Goal: Task Accomplishment & Management: Complete application form

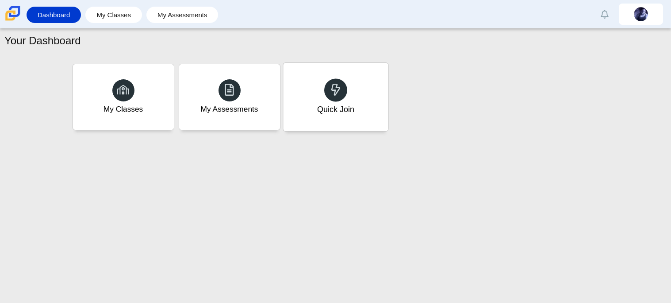
click at [349, 91] on div "Quick Join" at bounding box center [335, 97] width 105 height 68
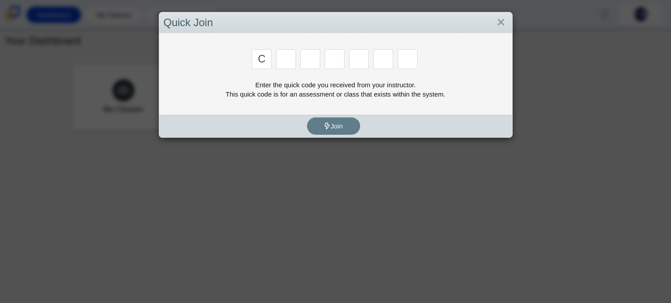
type input "c"
type input "x"
type input "d"
type input "c"
type input "s"
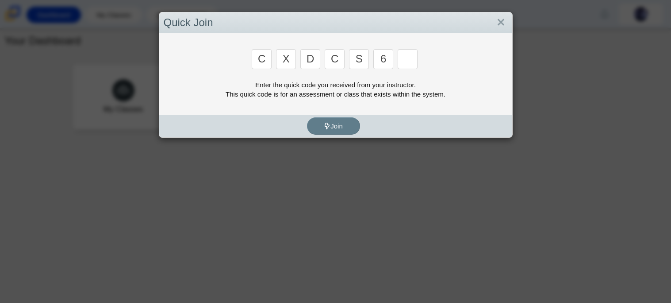
type input "6"
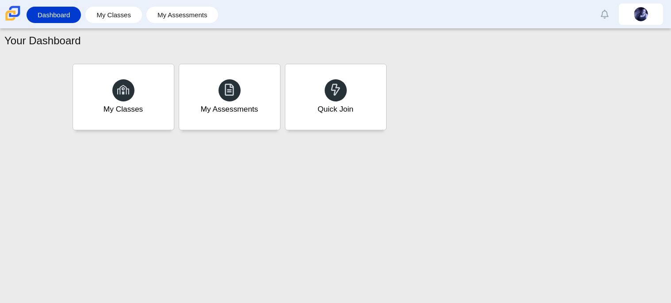
type input "s"
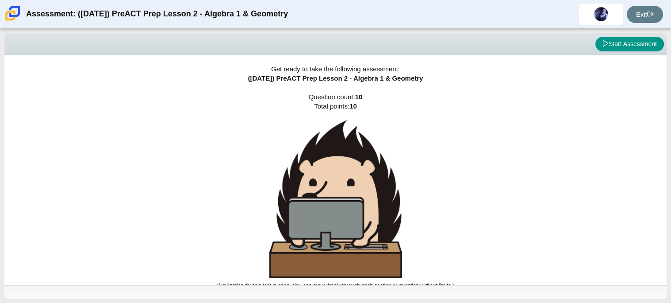
scroll to position [5, 0]
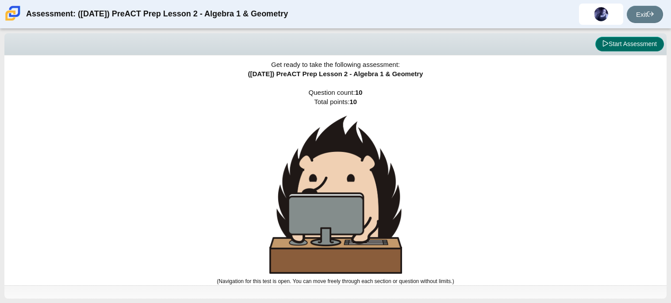
click at [616, 47] on button "Start Assessment" at bounding box center [629, 44] width 69 height 15
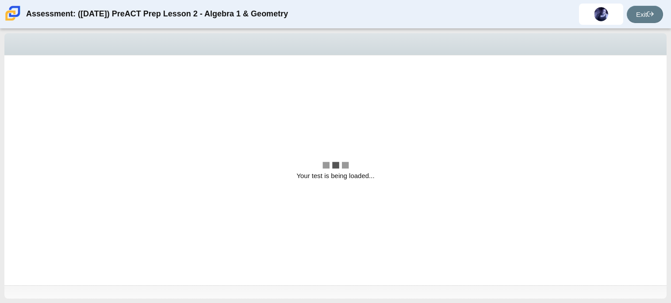
scroll to position [0, 0]
select select "bbf5d072-3e0b-44c4-9a12-6e7c9033f65b"
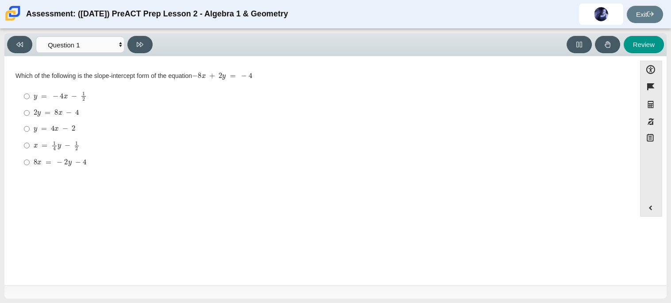
click at [35, 134] on mjx-container "y = 4 x − 2" at bounding box center [55, 127] width 42 height 17
click at [30, 134] on input "y = 4 x − 2 y = 4 x − 2" at bounding box center [27, 129] width 6 height 16
radio input "true"
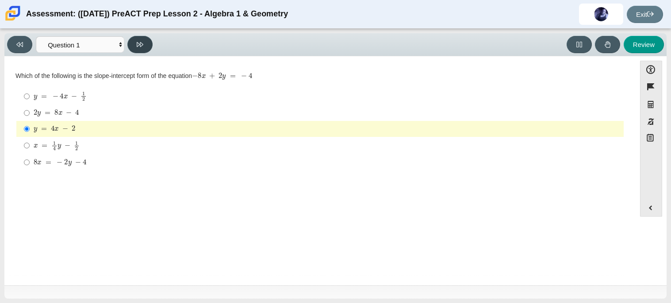
click at [148, 50] on button at bounding box center [139, 44] width 25 height 17
select select "ed62e223-81bd-4cbf-ab48-ab975844bd1f"
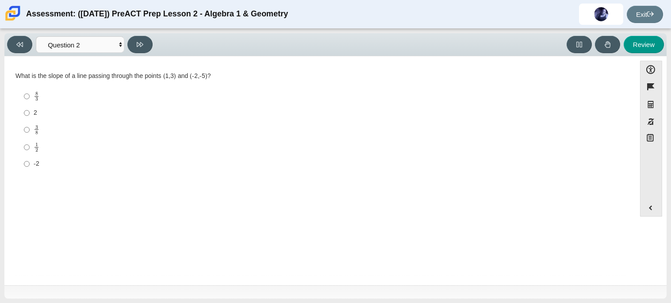
click at [35, 142] on mjx-math "Assessment items" at bounding box center [37, 147] width 6 height 10
click at [30, 142] on input "1 2 1 half" at bounding box center [27, 146] width 6 height 17
radio input "true"
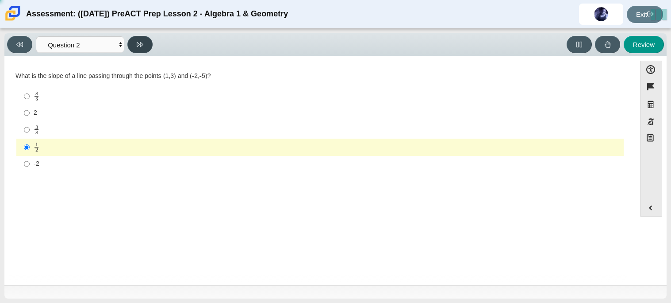
click at [142, 41] on icon at bounding box center [140, 44] width 7 height 7
select select "97f4f5fa-a52e-4fed-af51-565bfcdf47cb"
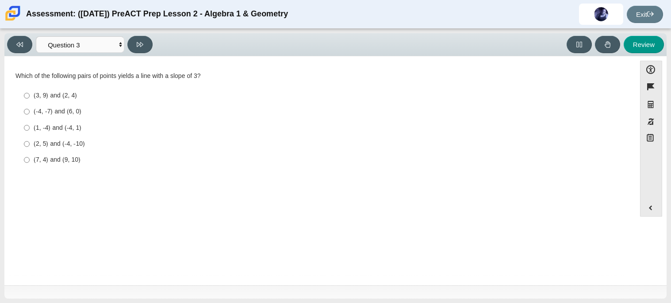
click at [43, 111] on div "(-4, -7) and (6, 0)" at bounding box center [327, 111] width 587 height 9
click at [30, 111] on input "(-4, -7) and (6, 0) (-4, -7) and (6, 0)" at bounding box center [27, 112] width 6 height 16
radio input "true"
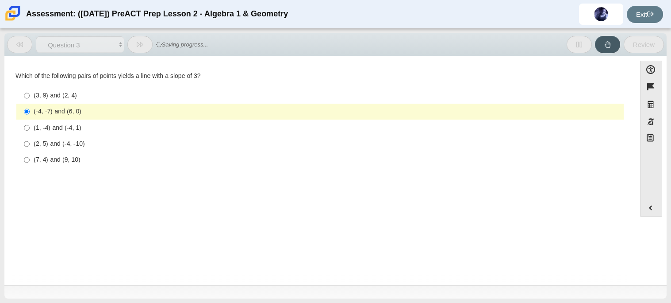
click at [111, 151] on label "(2, 5) and (-4, -10) (2, 5) and (-4, -10)" at bounding box center [321, 144] width 606 height 16
click at [30, 151] on input "(2, 5) and (-4, -10) (2, 5) and (-4, -10)" at bounding box center [27, 144] width 6 height 16
radio input "true"
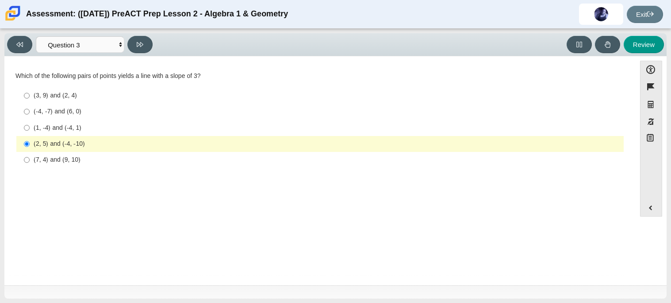
click at [112, 119] on label "(-4, -7) and (6, 0) (-4, -7) and (6, 0)" at bounding box center [321, 112] width 606 height 16
click at [30, 119] on input "(-4, -7) and (6, 0) (-4, -7) and (6, 0)" at bounding box center [27, 112] width 6 height 16
radio input "true"
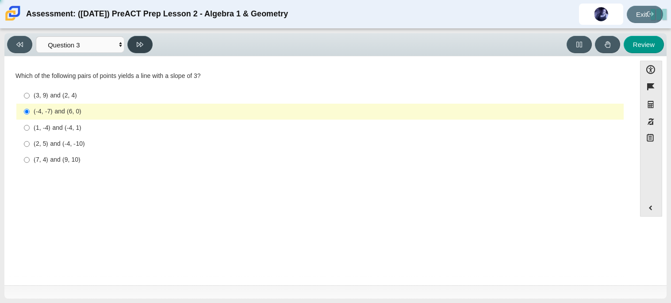
click at [139, 52] on button at bounding box center [139, 44] width 25 height 17
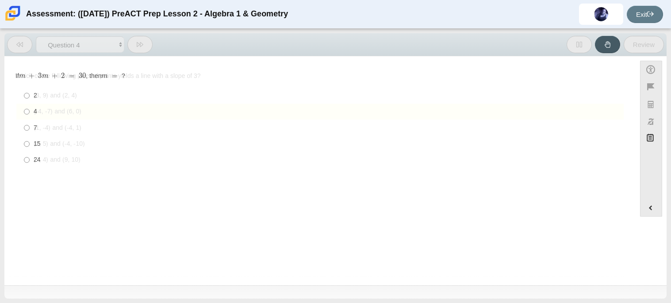
click at [139, 52] on button at bounding box center [139, 44] width 25 height 17
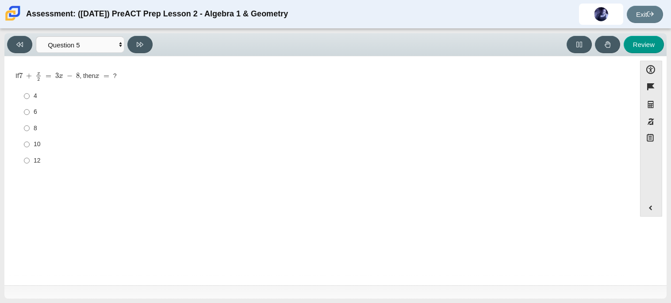
click at [1, 43] on div "Viewing Question 5 of 10 in Pacing Mode Questions Question 1 Question 2 Questio…" at bounding box center [335, 166] width 671 height 274
click at [19, 45] on icon at bounding box center [19, 44] width 7 height 5
click at [19, 44] on icon at bounding box center [19, 44] width 7 height 5
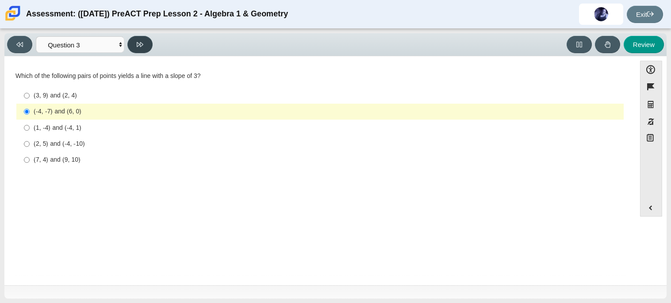
click at [141, 45] on icon at bounding box center [140, 44] width 7 height 5
select select "89427bb7-e313-4f00-988f-8b8255897029"
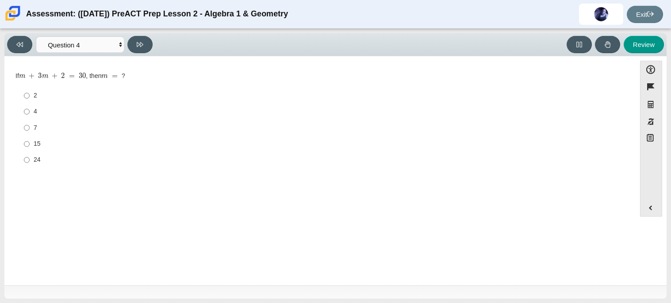
click at [66, 137] on label "15 15" at bounding box center [321, 144] width 606 height 16
click at [30, 137] on input "15 15" at bounding box center [27, 144] width 6 height 16
radio input "true"
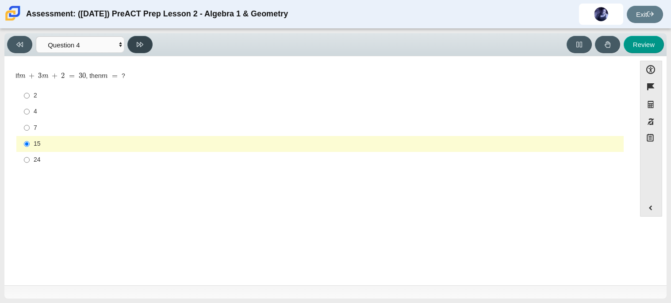
click at [137, 45] on icon at bounding box center [140, 44] width 7 height 5
select select "489dcffd-4e6a-49cf-a9d6-ad1d4a911a4e"
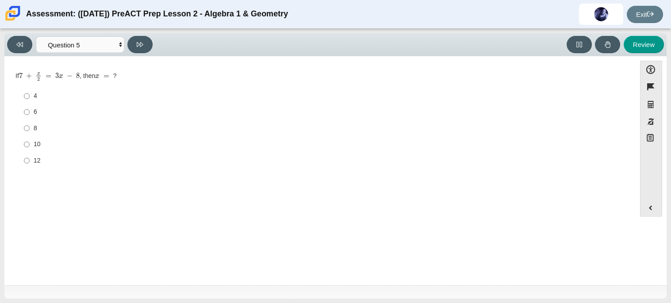
click at [64, 138] on label "10 10" at bounding box center [321, 144] width 606 height 16
click at [30, 138] on input "10 10" at bounding box center [27, 144] width 6 height 16
radio input "true"
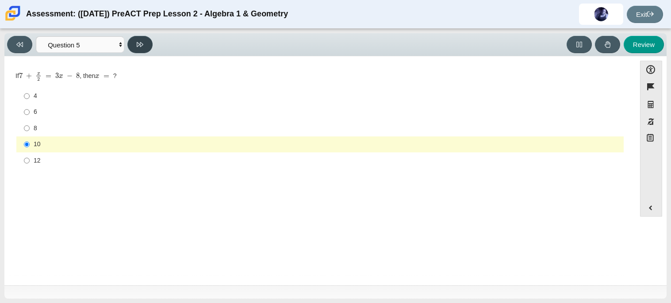
click at [138, 48] on button at bounding box center [139, 44] width 25 height 17
select select "210571de-36a6-4d8e-a361-ceff8ef801dc"
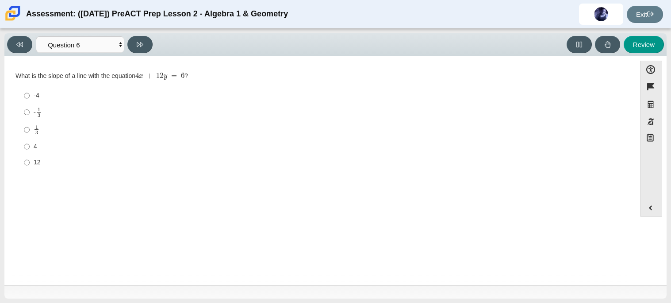
click at [41, 105] on mjx-container "1 3" at bounding box center [39, 111] width 6 height 17
click at [30, 105] on input "- 1 3 -1 third" at bounding box center [27, 112] width 6 height 17
radio input "true"
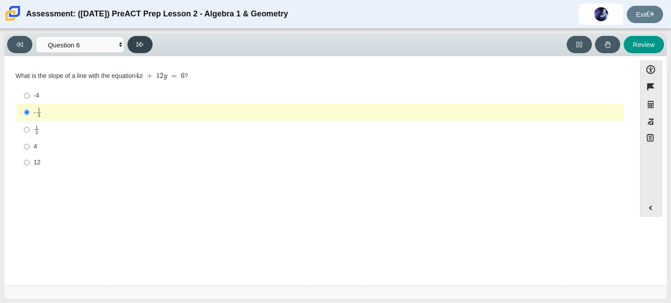
click at [149, 43] on button at bounding box center [139, 44] width 25 height 17
select select "ec95ace6-bebc-42b8-9428-40567494d4da"
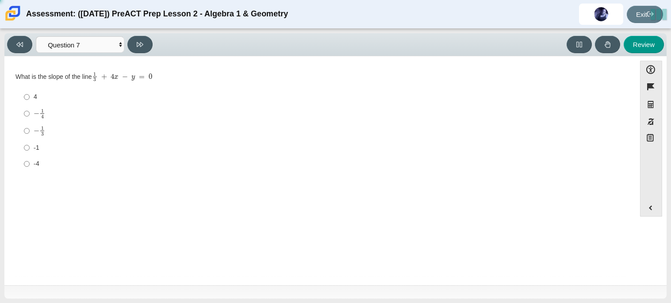
click at [29, 137] on label "− 1 3 negative 1 third" at bounding box center [321, 130] width 606 height 17
click at [29, 137] on input "− 1 3 negative 1 third" at bounding box center [27, 130] width 6 height 17
radio input "true"
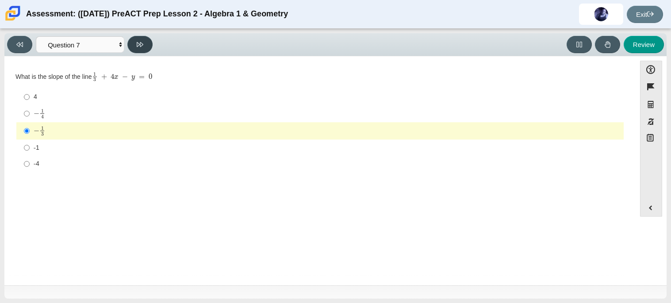
click at [131, 46] on button at bounding box center [139, 44] width 25 height 17
select select "ce81fe10-bf29-4b5e-8bd7-4f47f2fed4d8"
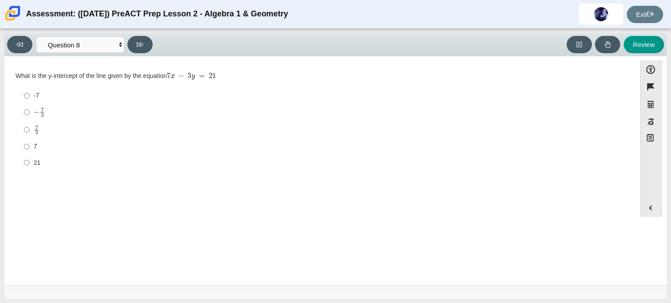
click at [43, 124] on label "7 3 7 thirds" at bounding box center [321, 129] width 606 height 17
click at [30, 124] on input "7 3 7 thirds" at bounding box center [27, 129] width 6 height 17
radio input "true"
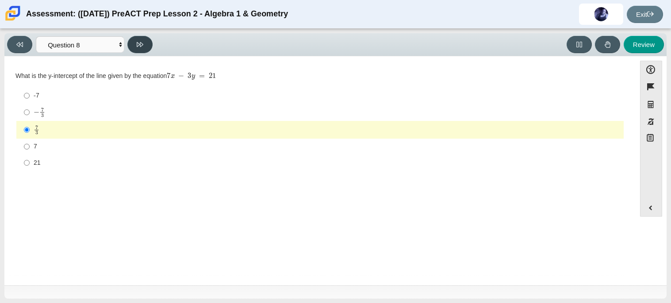
click at [134, 48] on button at bounding box center [139, 44] width 25 height 17
select select "14773eaf-2ca1-47ae-afe7-a624a56f34b3"
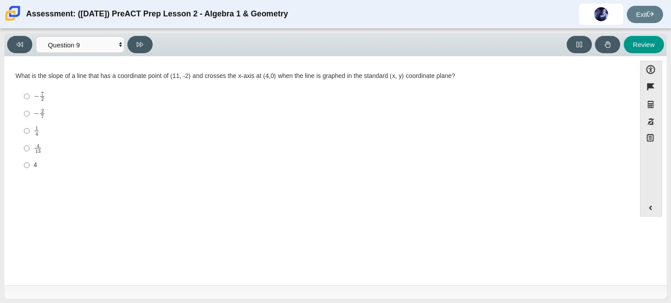
click at [3, 137] on div "Viewing Question 9 of 10 in Pacing Mode Questions Question 1 Question 2 Questio…" at bounding box center [335, 166] width 671 height 274
click at [11, 137] on div "Question What is the slope of a line that has a coordinate point of (11, -2) an…" at bounding box center [320, 124] width 622 height 110
click at [30, 132] on label "1 4 1 fourth" at bounding box center [321, 130] width 606 height 17
click at [30, 132] on input "1 4 1 fourth" at bounding box center [27, 130] width 6 height 17
radio input "true"
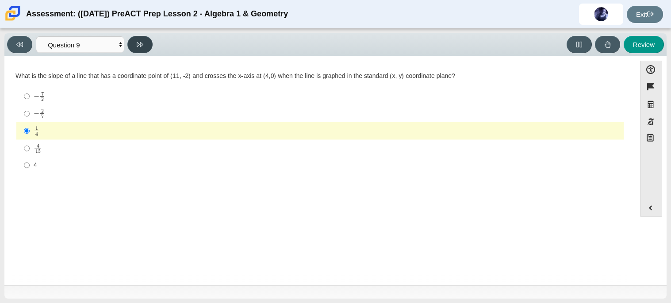
click at [134, 43] on button at bounding box center [139, 44] width 25 height 17
select select "96b71634-eacb-4f7e-8aef-411727d9bcba"
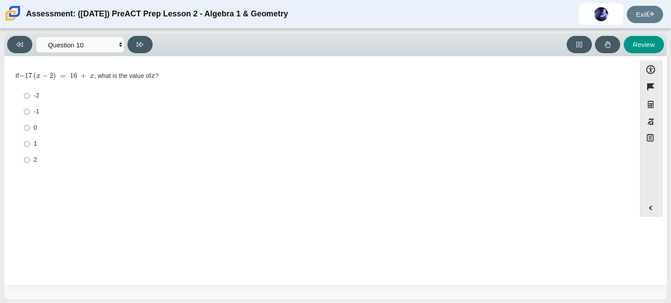
click at [30, 121] on label "0 0" at bounding box center [321, 127] width 606 height 16
click at [30, 121] on input "0 0" at bounding box center [27, 127] width 6 height 16
radio input "true"
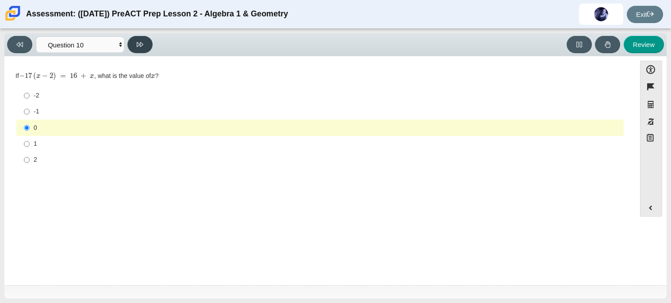
click at [137, 43] on icon at bounding box center [140, 44] width 7 height 7
select select "review"
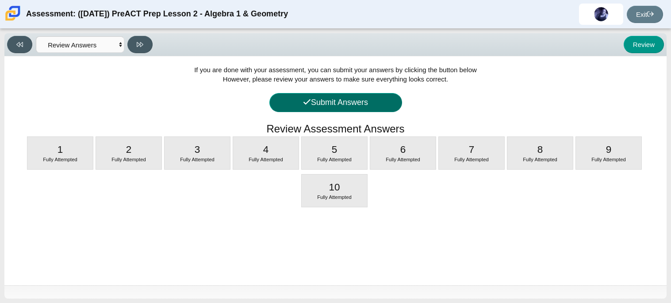
click at [296, 93] on button "Submit Answers" at bounding box center [335, 102] width 133 height 19
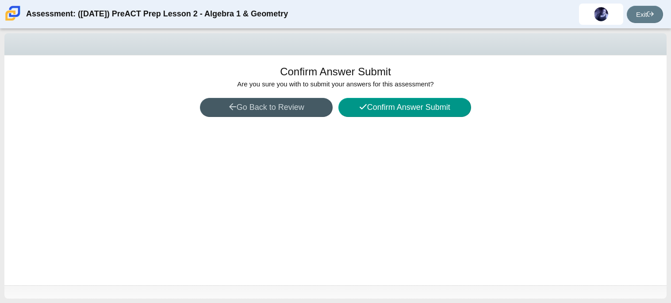
click at [363, 96] on div "Confirm Answer Submit Are you sure you with to submit your answers for this ass…" at bounding box center [335, 170] width 662 height 230
click at [362, 100] on button "Confirm Answer Submit" at bounding box center [404, 107] width 133 height 19
